Goal: Use online tool/utility: Utilize a website feature to perform a specific function

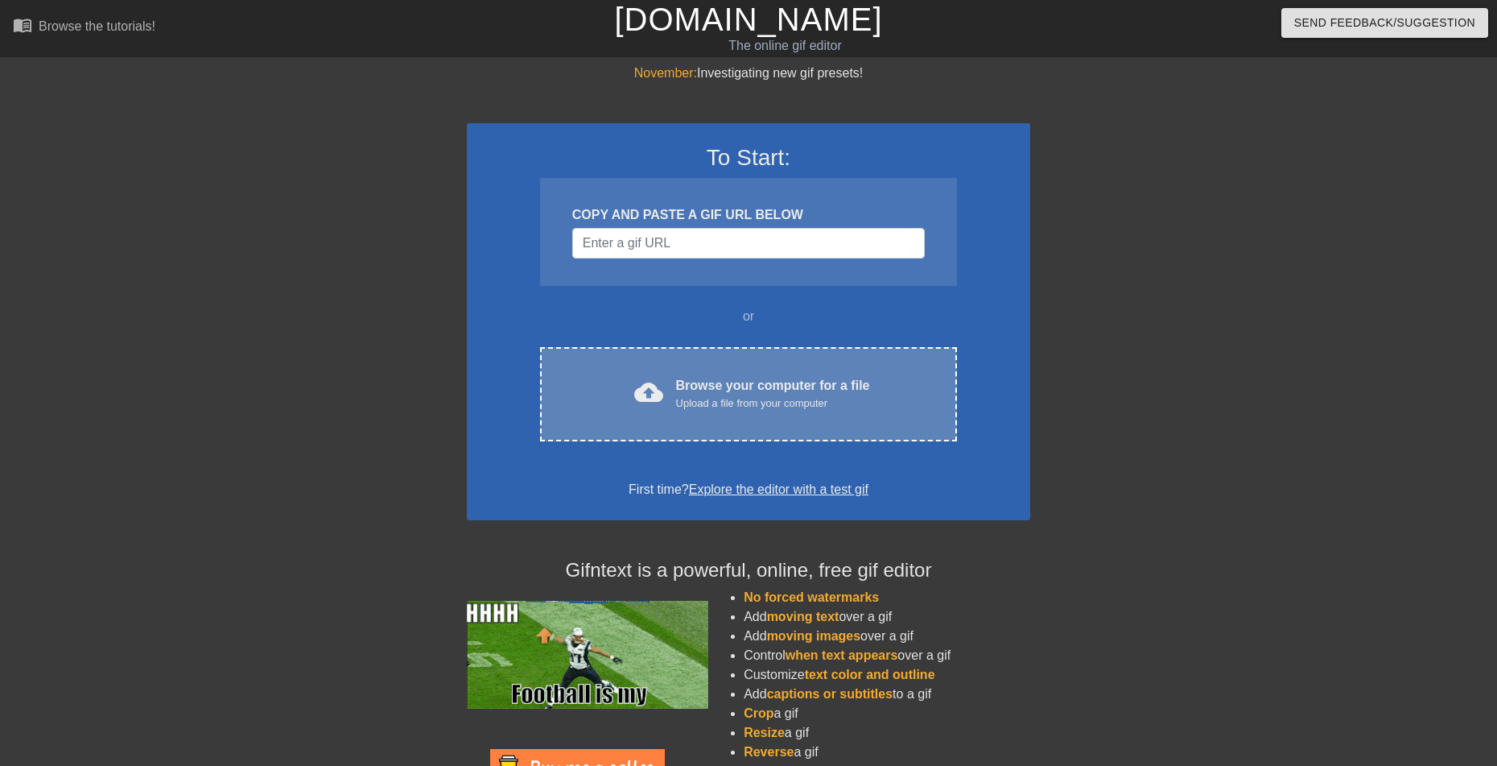
click at [771, 413] on div "cloud_upload Browse your computer for a file Upload a file from your computer C…" at bounding box center [748, 394] width 417 height 94
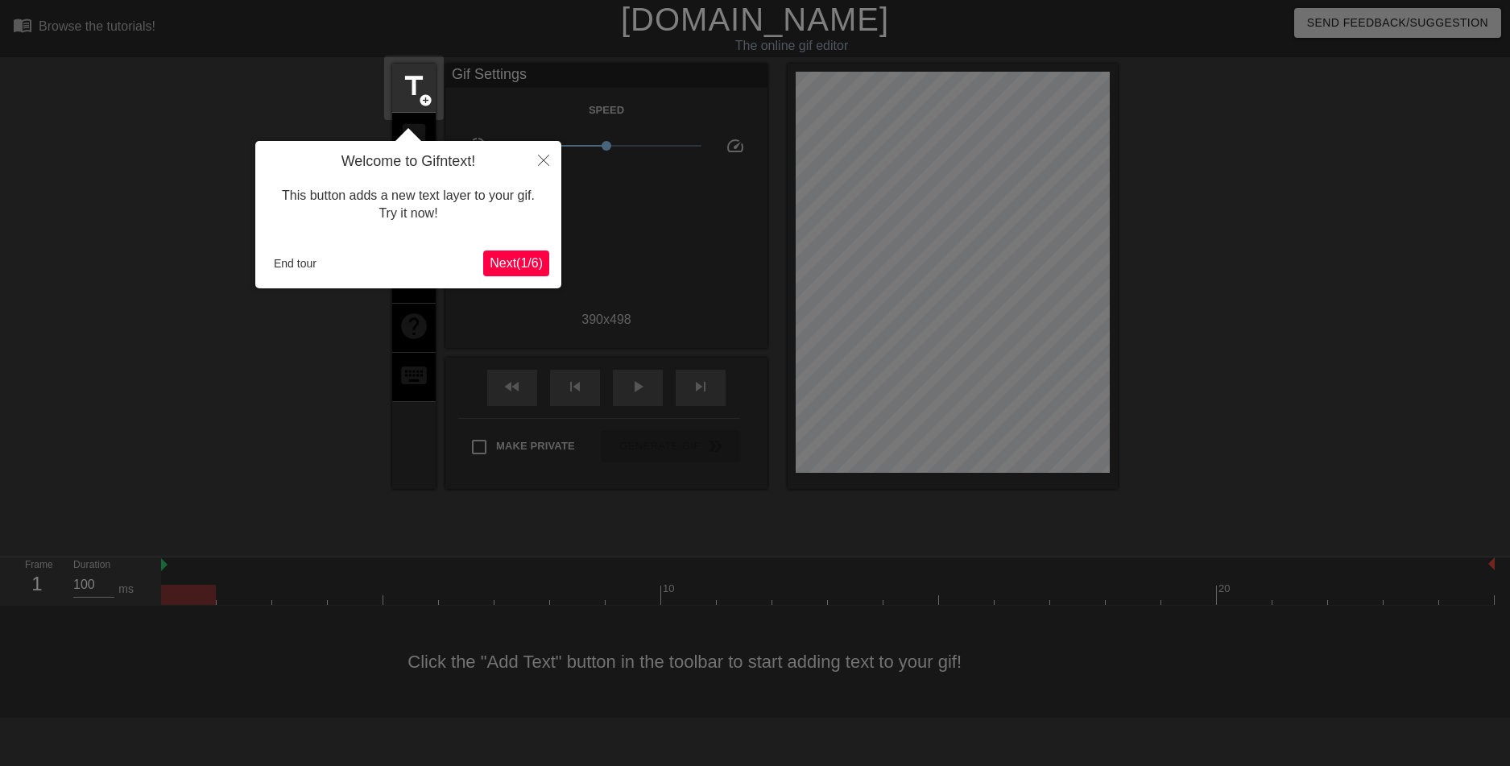
click at [538, 260] on span "Next ( 1 / 6 )" at bounding box center [515, 263] width 53 height 14
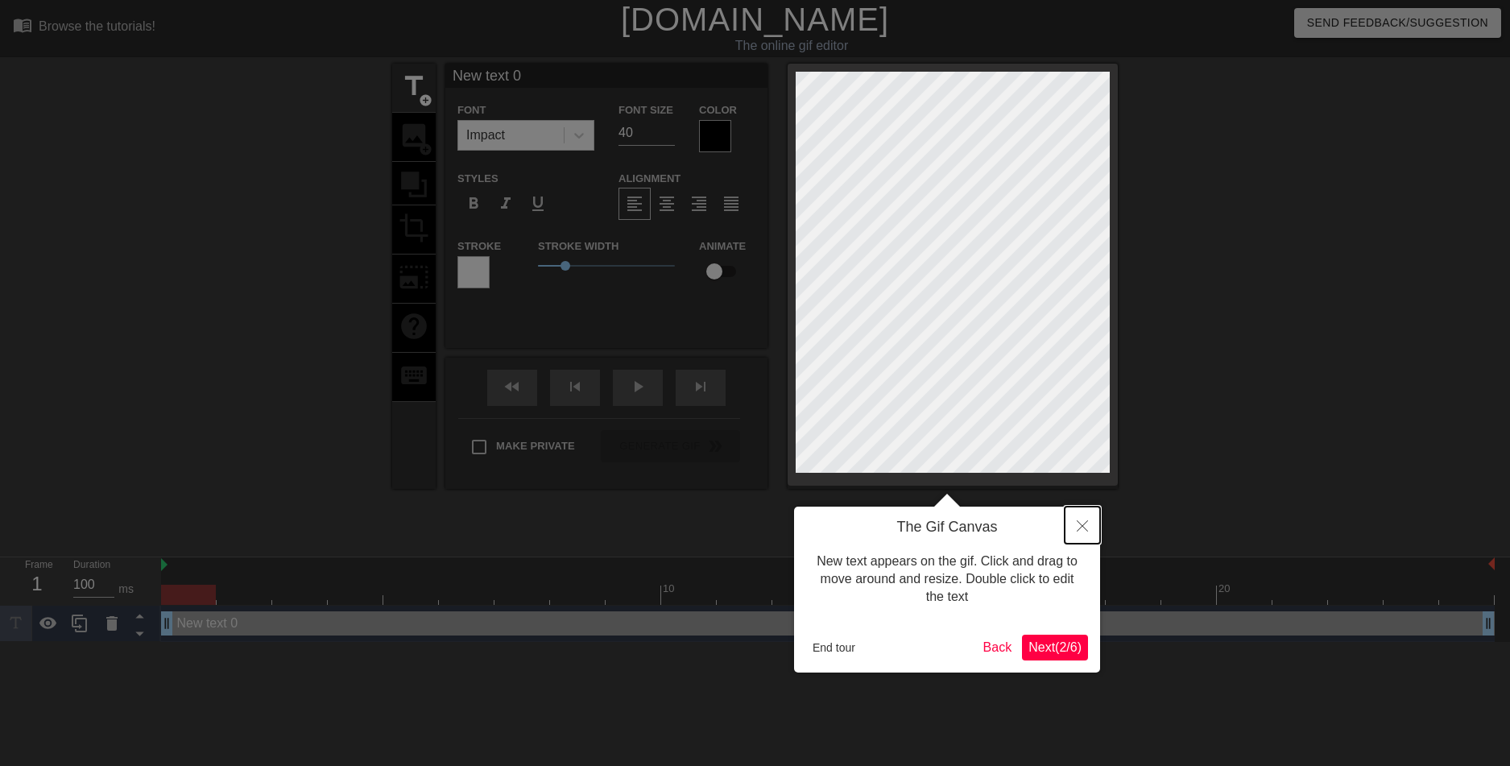
click at [1090, 525] on button "Close" at bounding box center [1081, 524] width 35 height 37
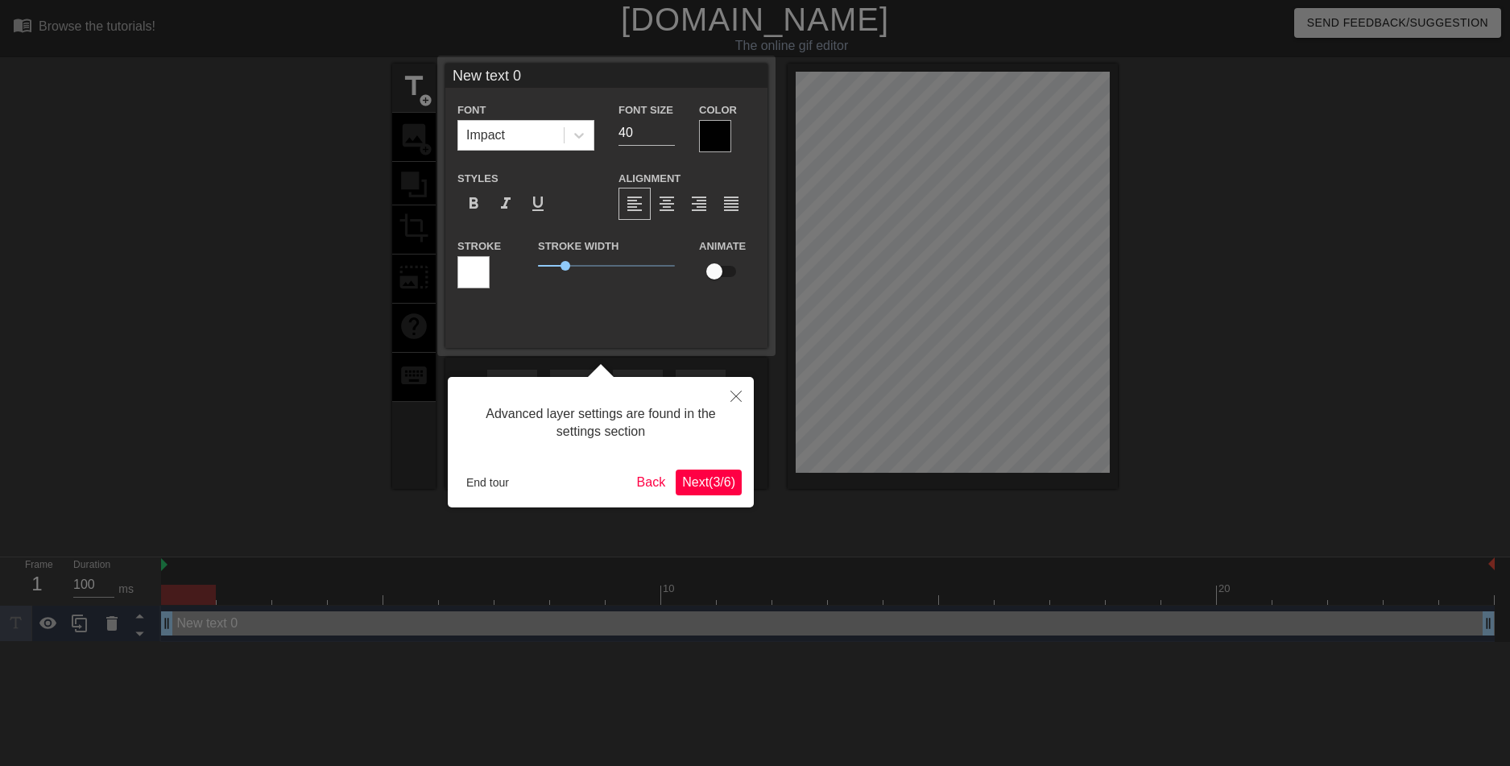
click at [715, 480] on span "Next ( 3 / 6 )" at bounding box center [708, 482] width 53 height 14
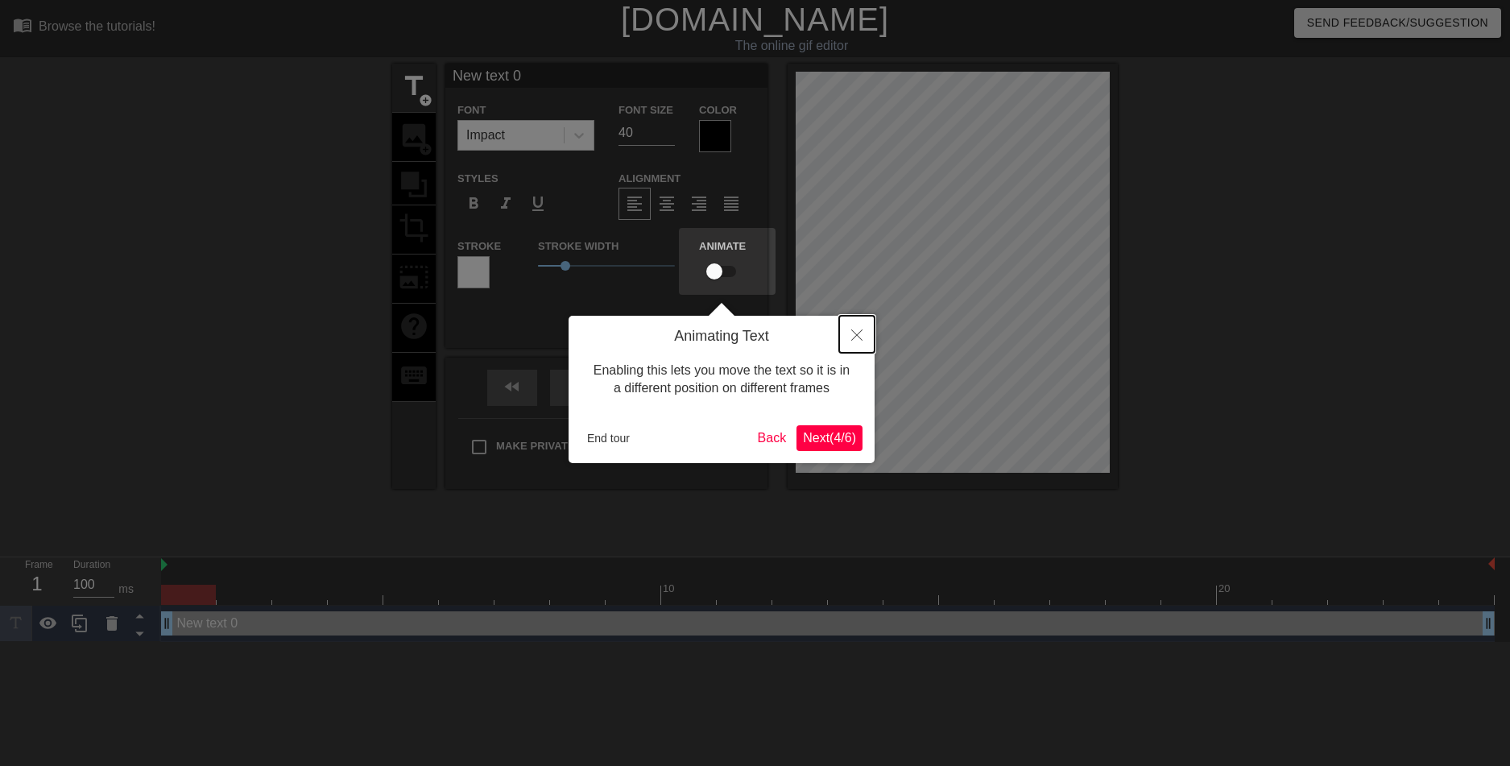
click at [855, 336] on icon "Close" at bounding box center [856, 334] width 11 height 11
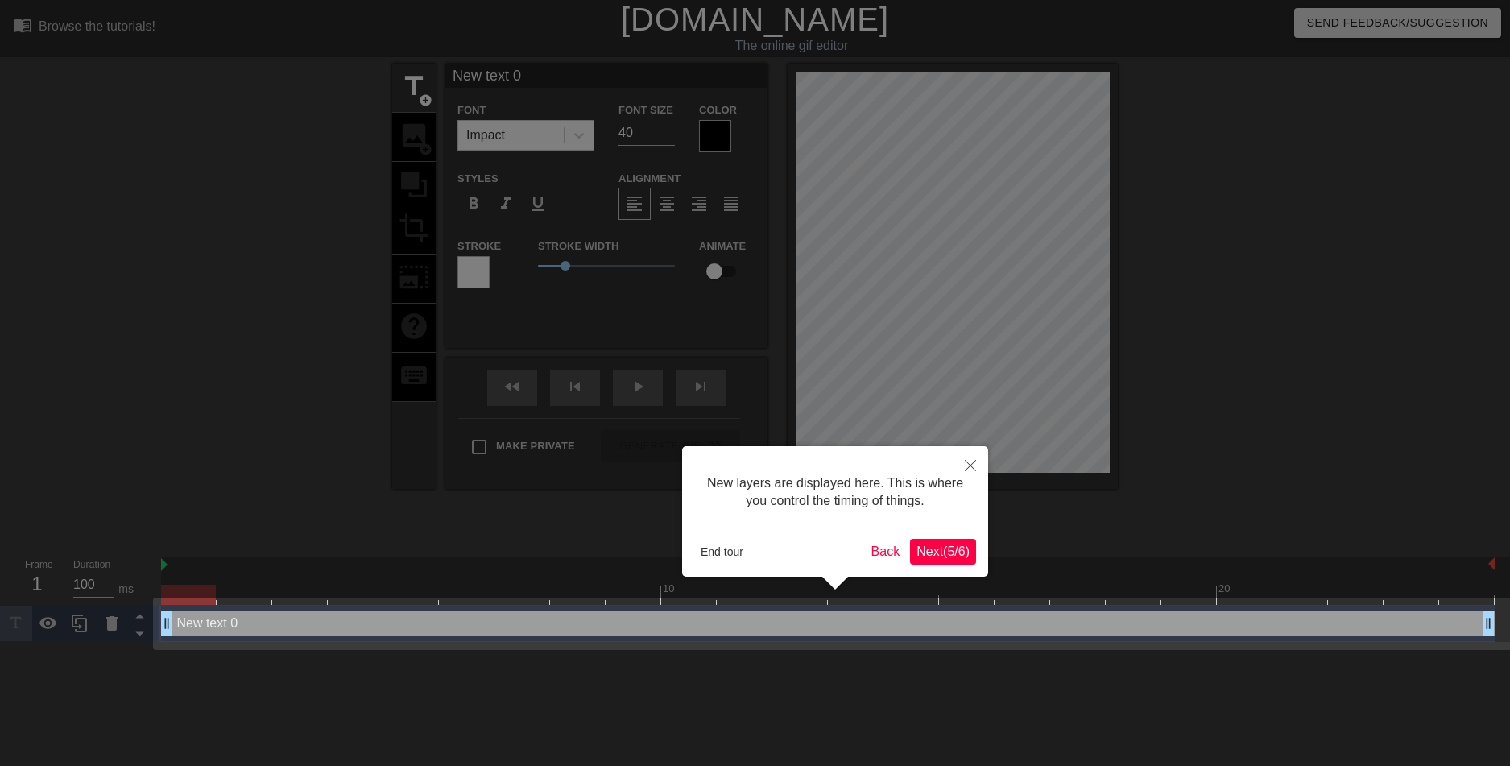
click at [921, 550] on span "Next ( 5 / 6 )" at bounding box center [942, 551] width 53 height 14
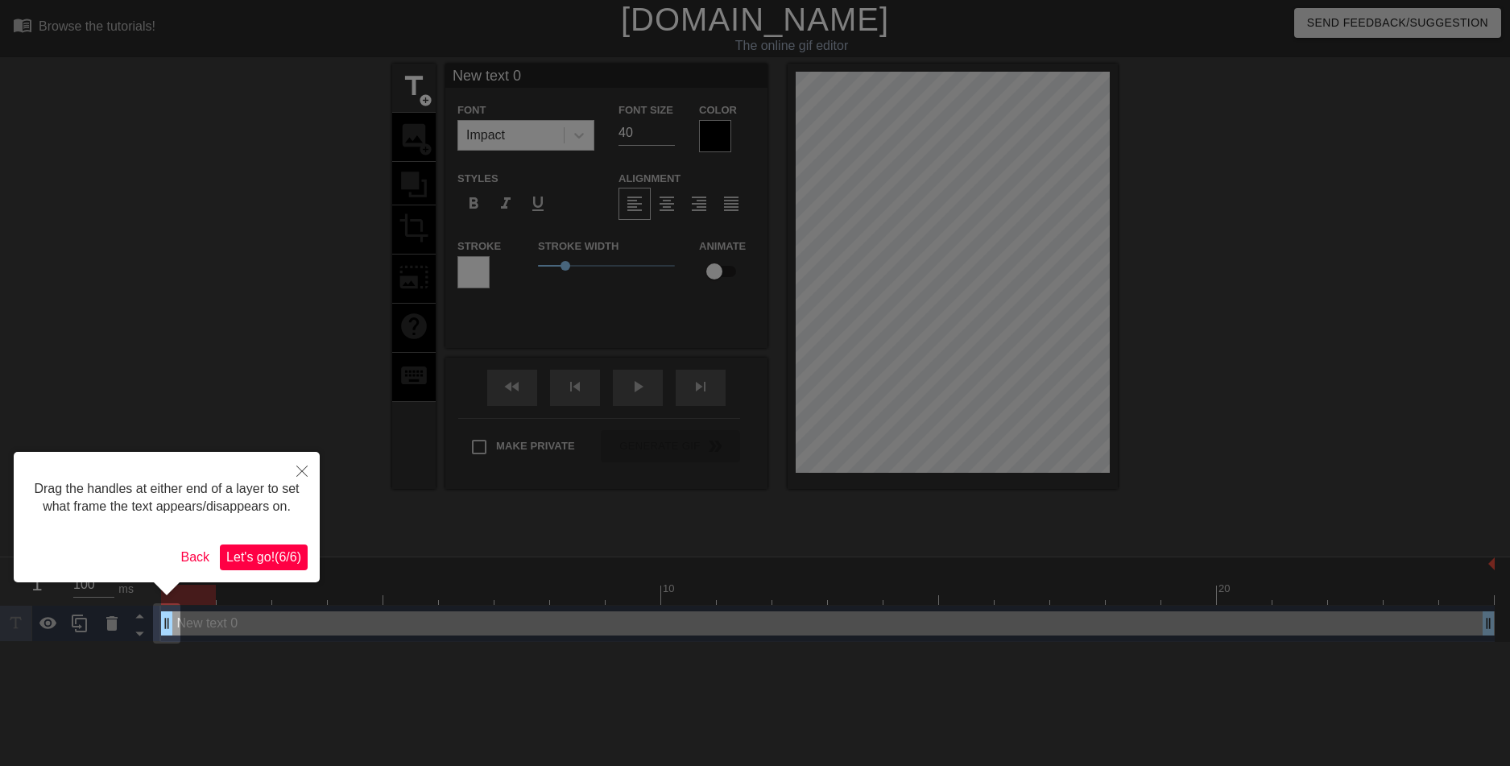
click at [273, 556] on span "Let's go! ( 6 / 6 )" at bounding box center [263, 557] width 75 height 14
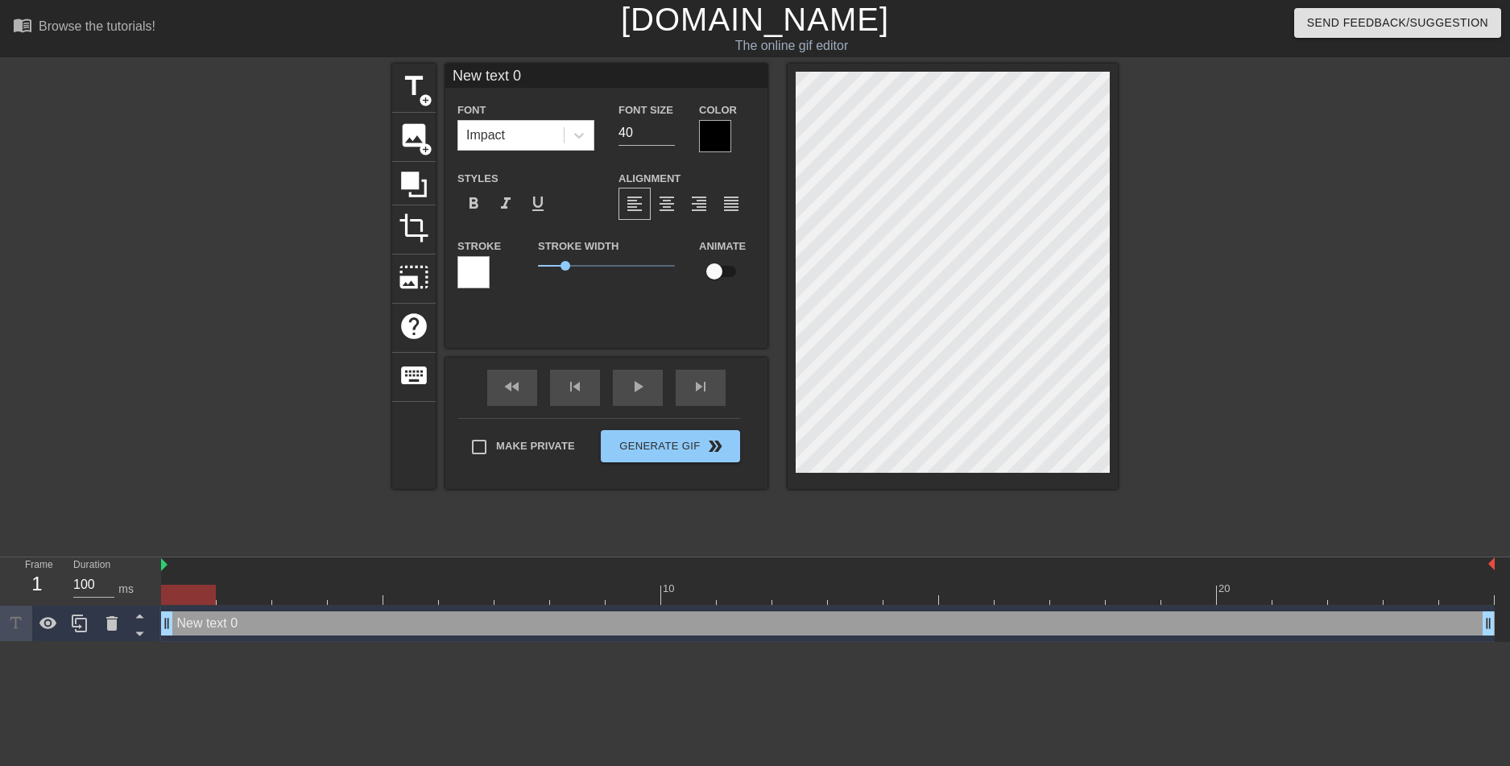
type input "New tet 0"
type textarea "New tet 0"
click at [398, 137] on div "image add_circle" at bounding box center [413, 137] width 43 height 49
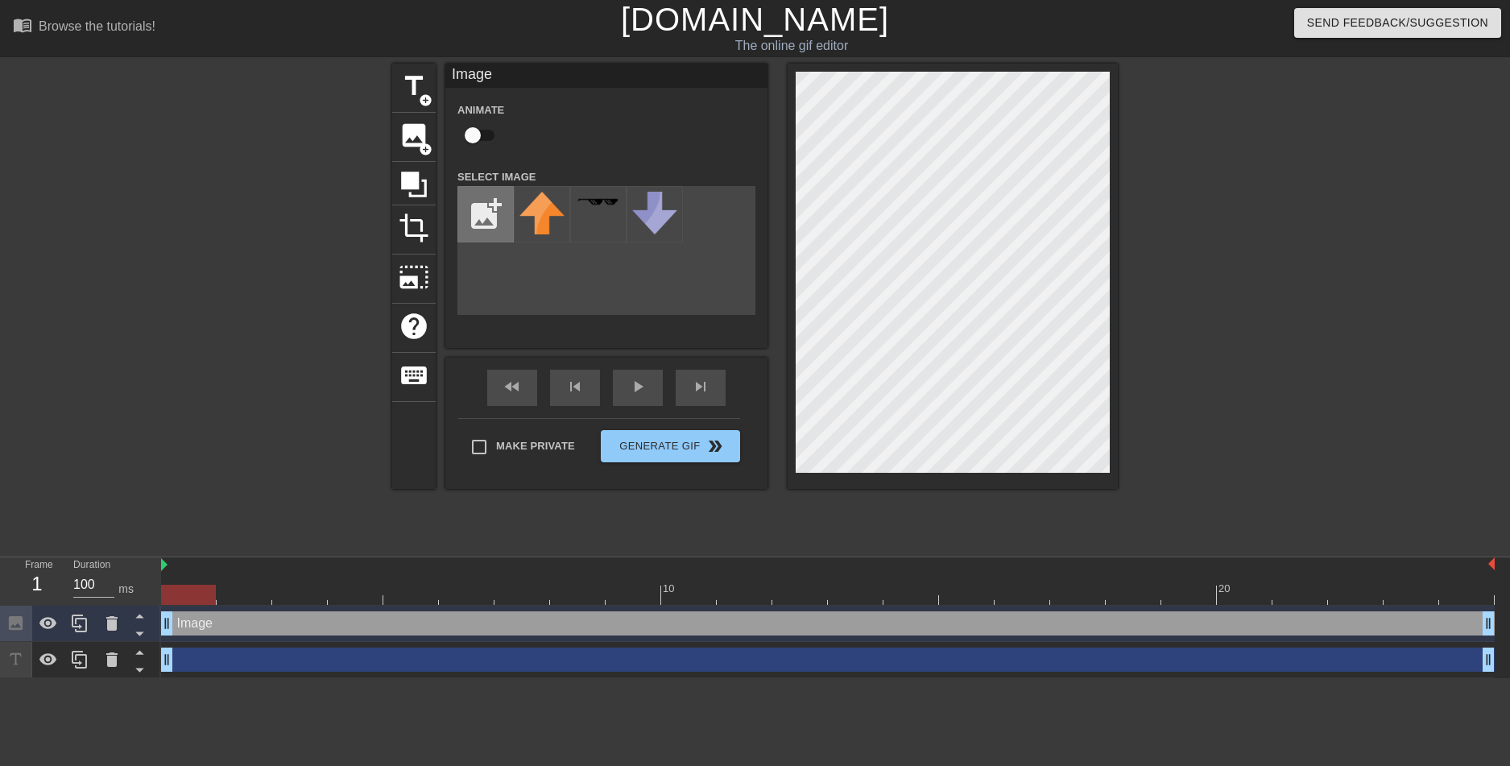
click at [470, 226] on input "file" at bounding box center [485, 214] width 55 height 55
type input "C:\fakepath\image_2025-09-18_171251115.png"
click at [547, 224] on img at bounding box center [541, 214] width 45 height 45
click at [1127, 284] on div "title add_circle image add_circle crop photo_size_select_large help keyboard Im…" at bounding box center [755, 305] width 1510 height 483
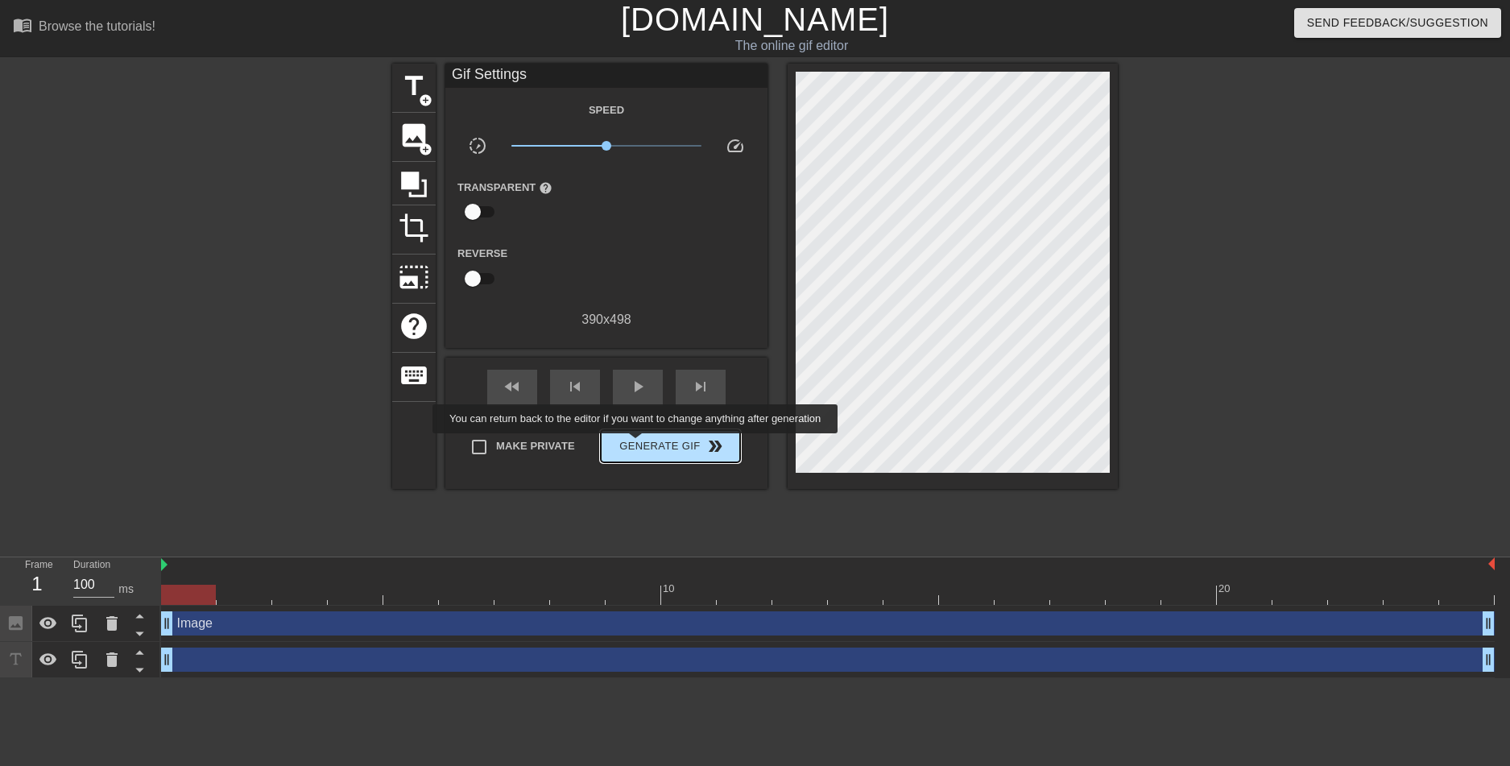
click at [637, 444] on span "Generate Gif double_arrow" at bounding box center [670, 445] width 126 height 19
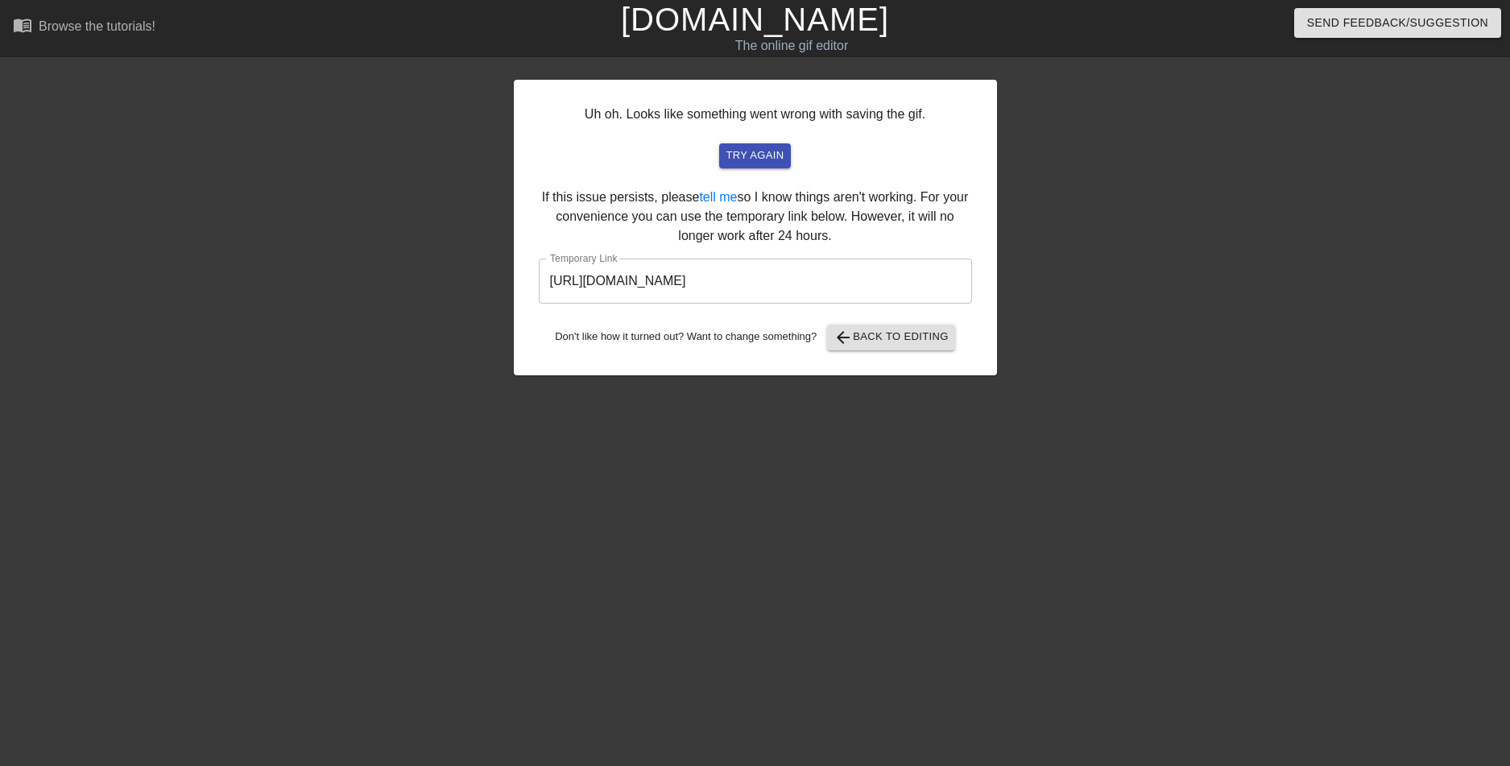
click at [744, 266] on input "[URL][DOMAIN_NAME]" at bounding box center [755, 280] width 433 height 45
